Goal: Check status: Check status

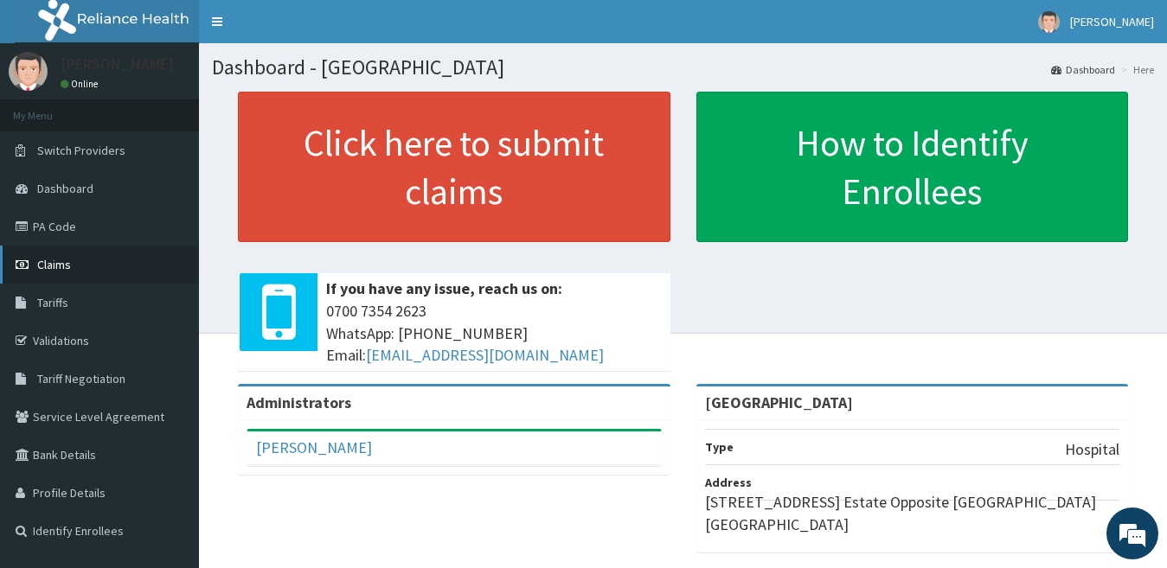
click at [110, 260] on link "Claims" at bounding box center [99, 265] width 199 height 38
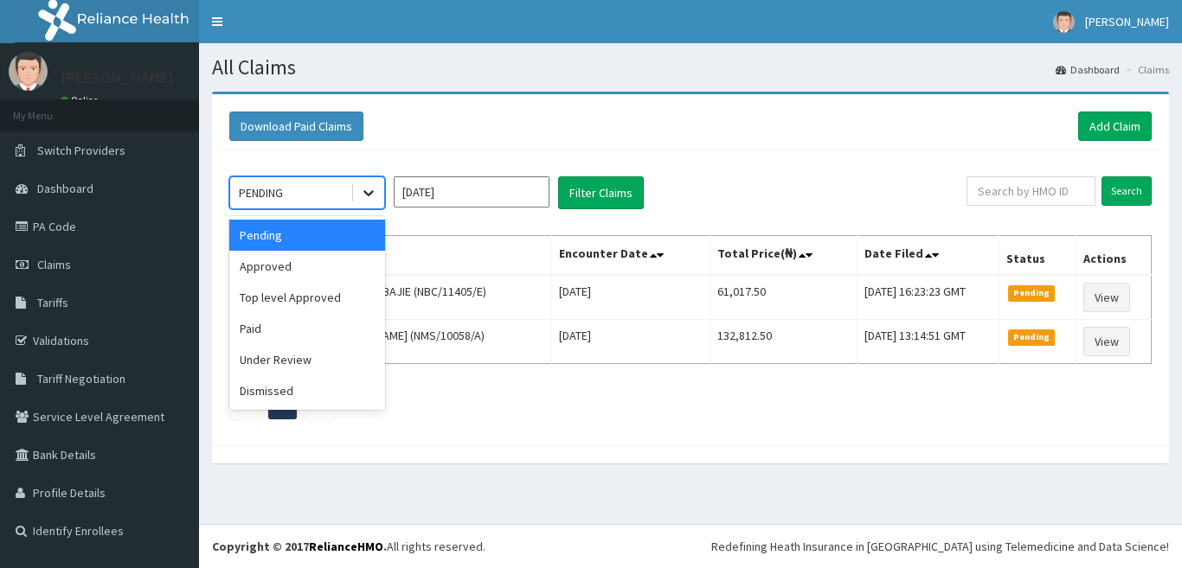
click at [373, 183] on div at bounding box center [368, 192] width 31 height 31
click at [354, 360] on div "Under Review" at bounding box center [307, 359] width 156 height 31
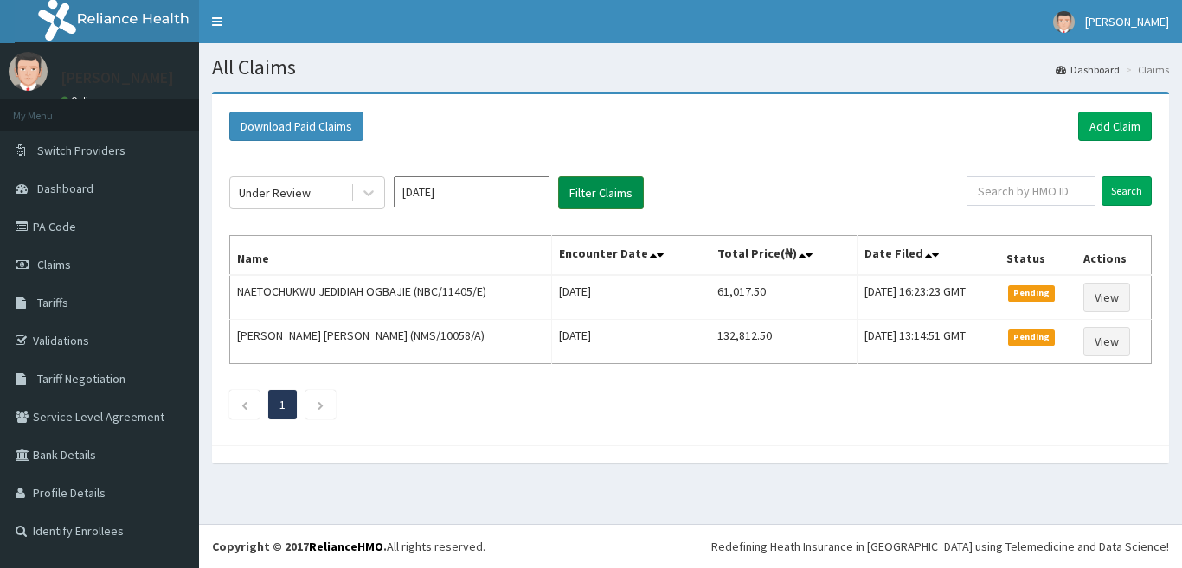
click at [596, 199] on button "Filter Claims" at bounding box center [601, 192] width 86 height 33
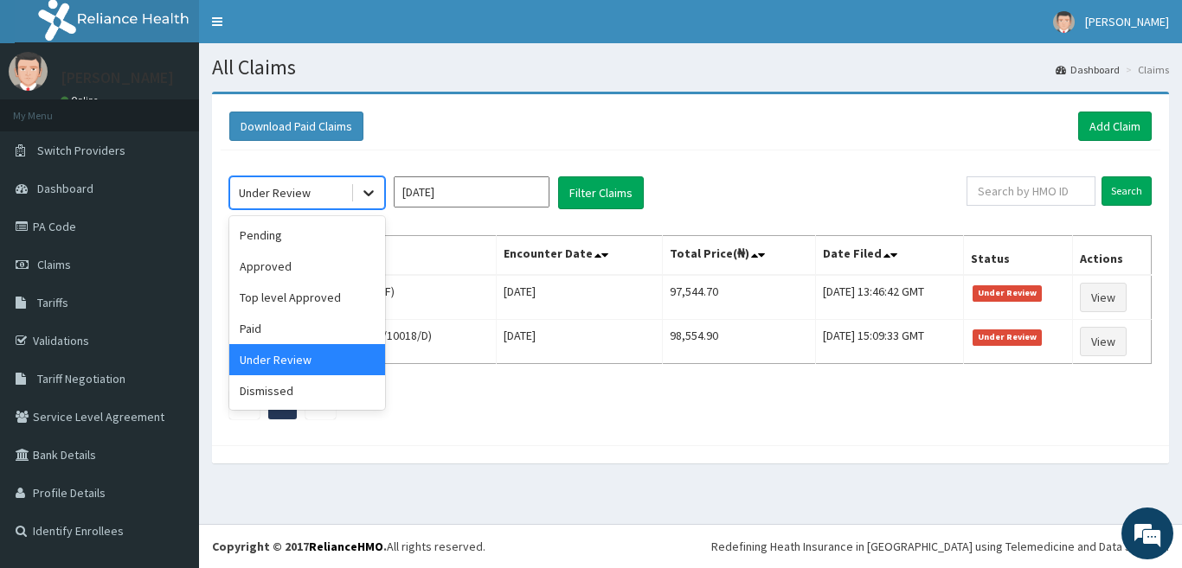
click at [371, 191] on icon at bounding box center [368, 192] width 17 height 17
drag, startPoint x: 445, startPoint y: 183, endPoint x: 445, endPoint y: 197, distance: 13.8
click at [445, 187] on input "Oct 2025" at bounding box center [472, 191] width 156 height 31
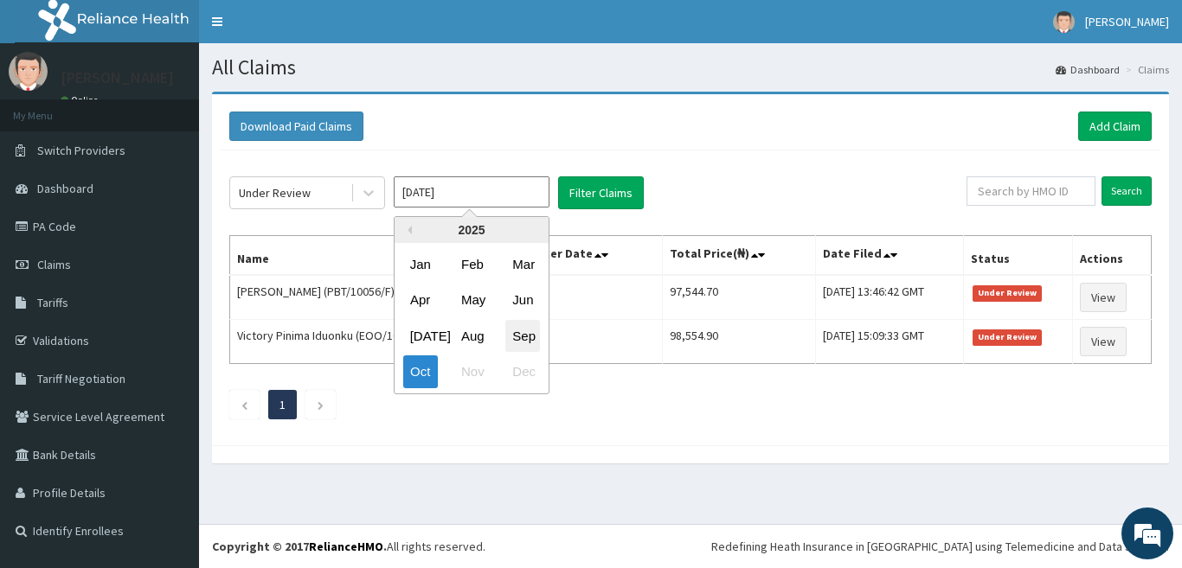
click at [527, 333] on div "Sep" at bounding box center [522, 336] width 35 height 32
type input "Sep 2025"
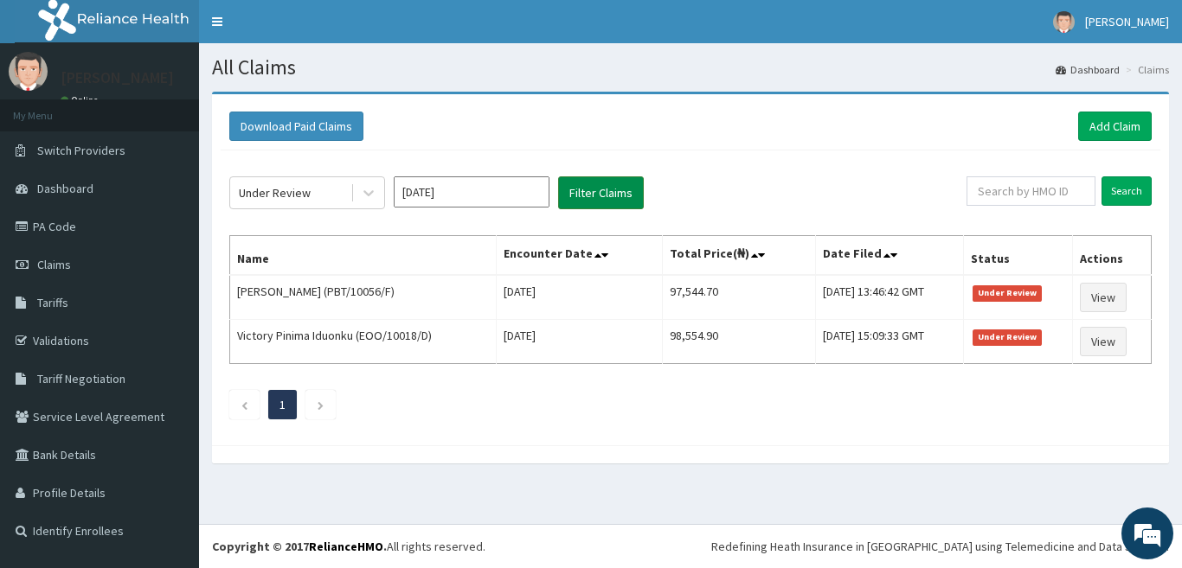
click at [584, 189] on button "Filter Claims" at bounding box center [601, 192] width 86 height 33
